Goal: Task Accomplishment & Management: Manage account settings

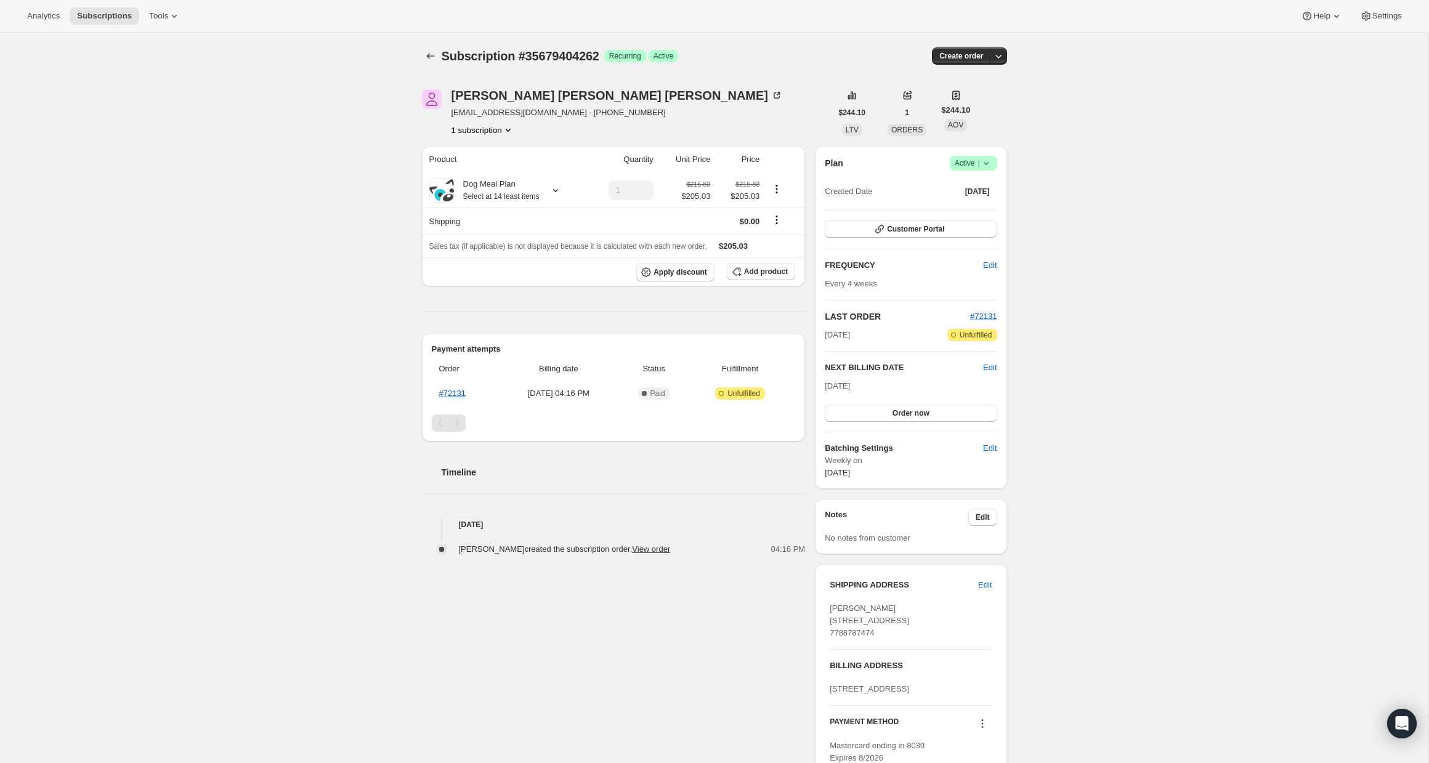
click at [351, 353] on div "Subscription #35679404262. This page is ready Subscription #35679404262 Success…" at bounding box center [714, 721] width 1429 height 1376
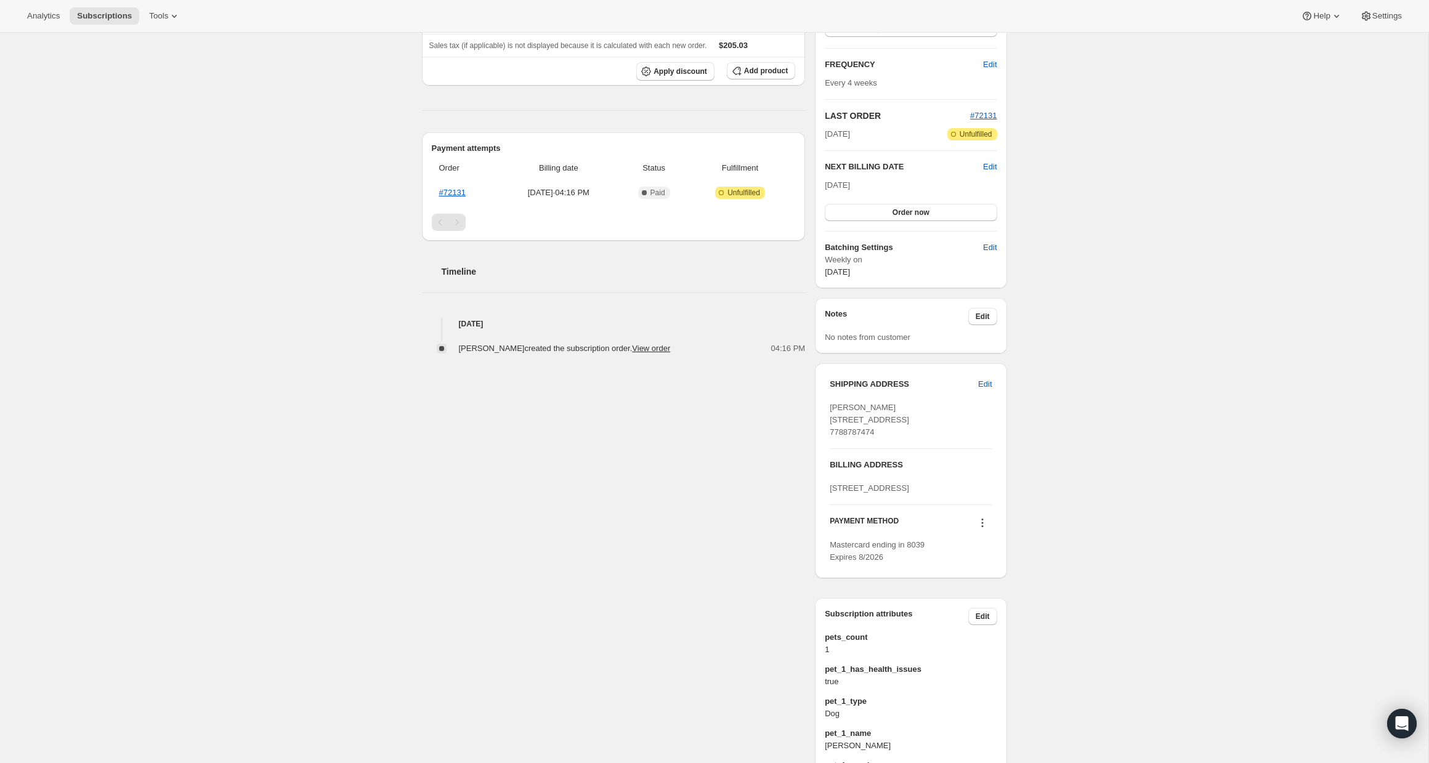
scroll to position [244, 0]
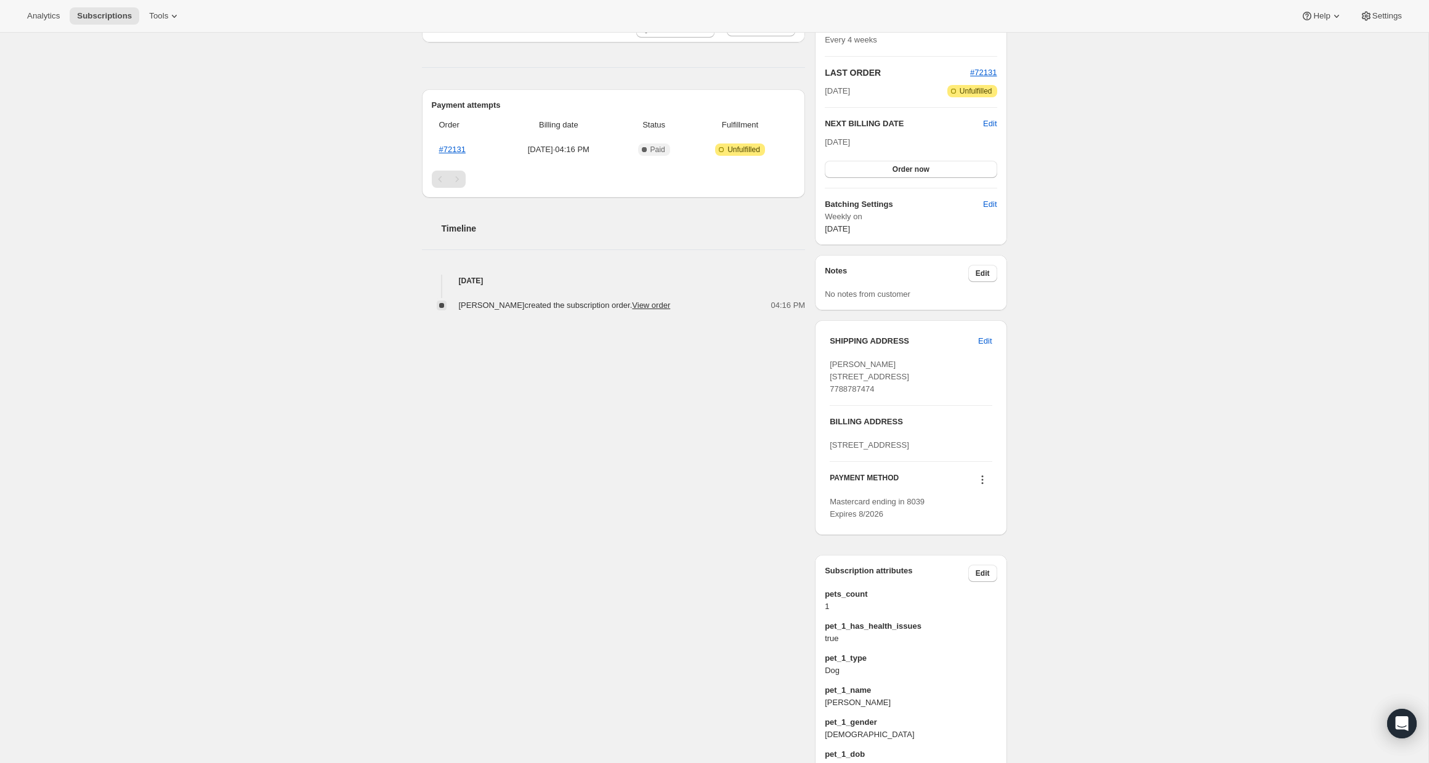
drag, startPoint x: 830, startPoint y: 425, endPoint x: 845, endPoint y: 424, distance: 14.2
click at [845, 394] on span "[PERSON_NAME] [STREET_ADDRESS] 7788787474" at bounding box center [869, 377] width 79 height 34
copy span "778"
drag, startPoint x: 830, startPoint y: 376, endPoint x: 899, endPoint y: 378, distance: 68.4
click at [899, 378] on div "[PERSON_NAME] [STREET_ADDRESS] 7788787474" at bounding box center [911, 377] width 162 height 37
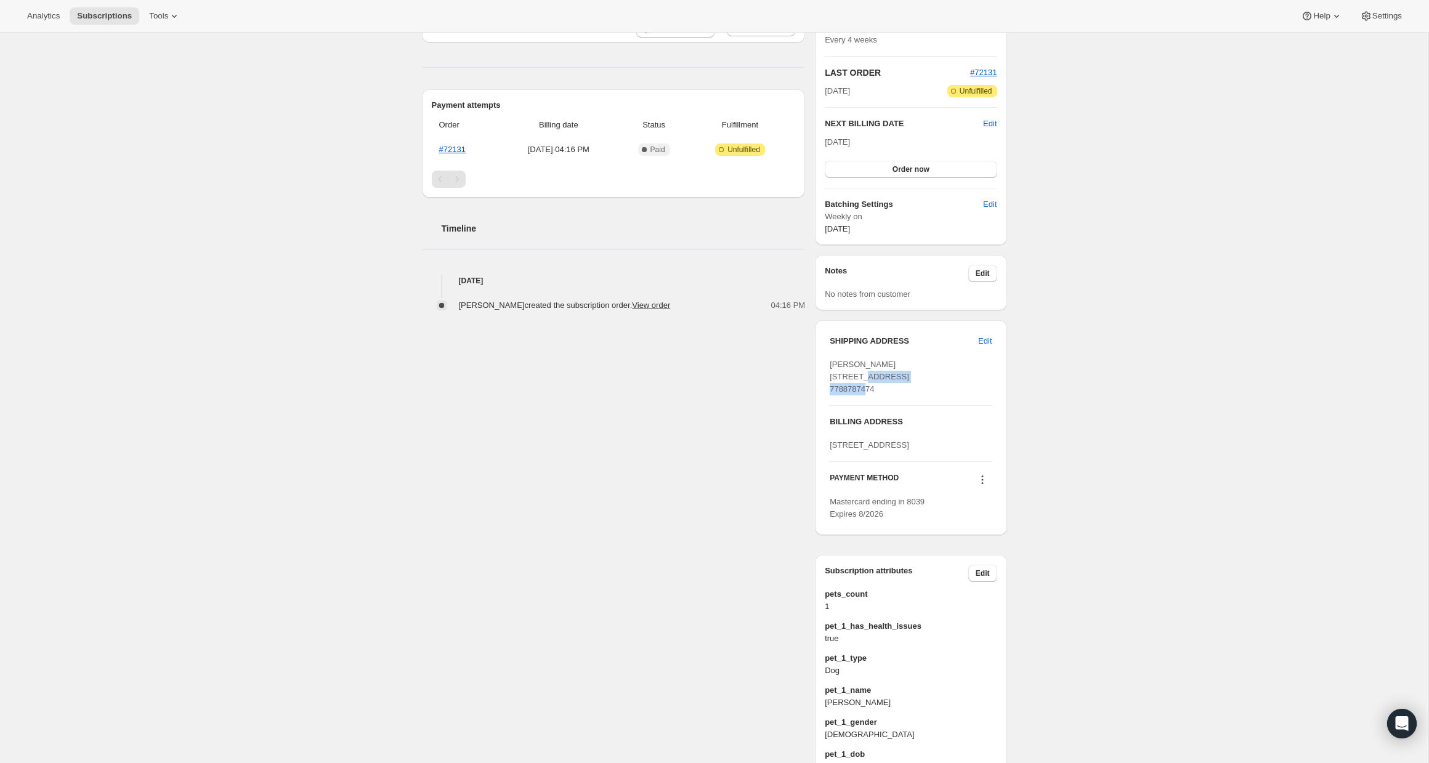
copy span "[STREET_ADDRESS]"
click at [201, 352] on div "Subscription #35679404262. This page is ready Subscription #35679404262 Success…" at bounding box center [714, 477] width 1429 height 1376
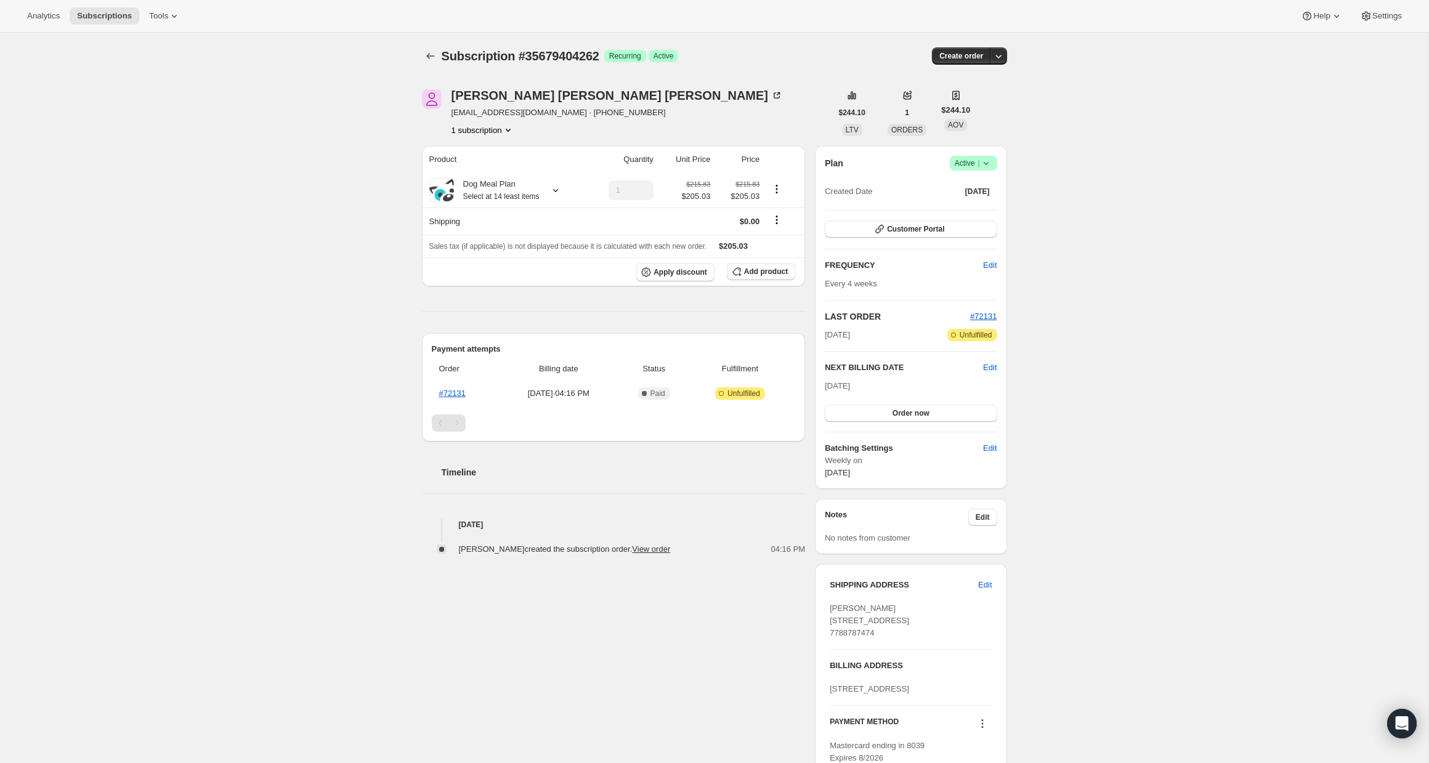
click at [232, 434] on div "Subscription #35679404262. This page is ready Subscription #35679404262 Success…" at bounding box center [714, 721] width 1429 height 1376
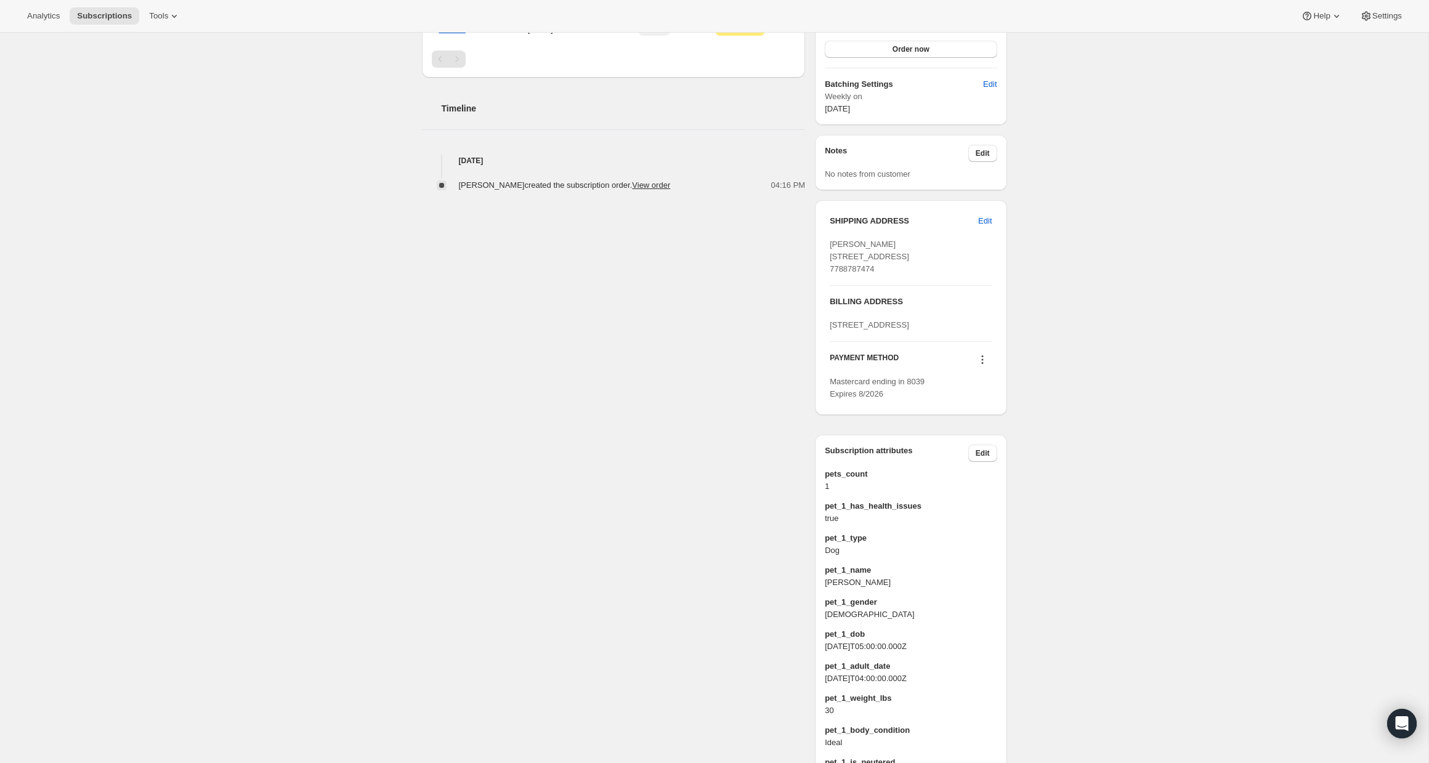
scroll to position [706, 0]
